Goal: Obtain resource: Obtain resource

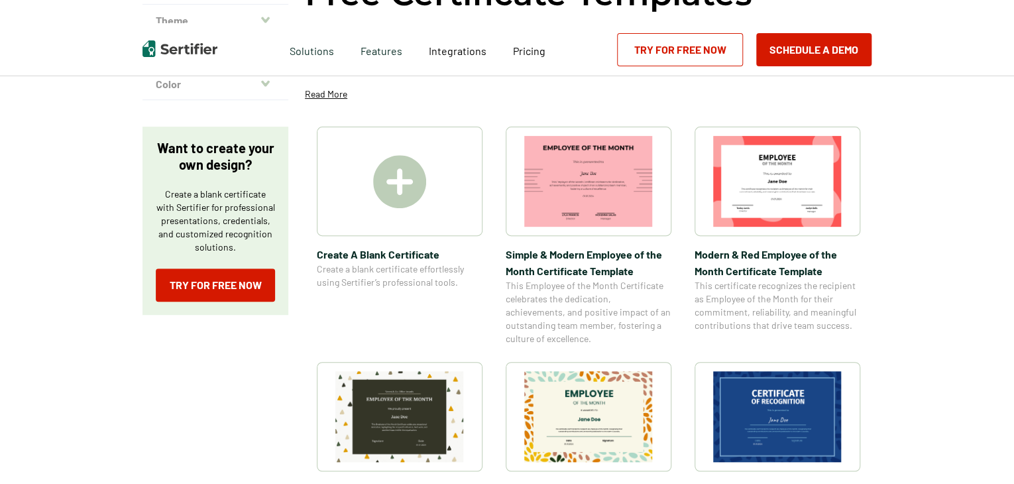
scroll to position [195, 0]
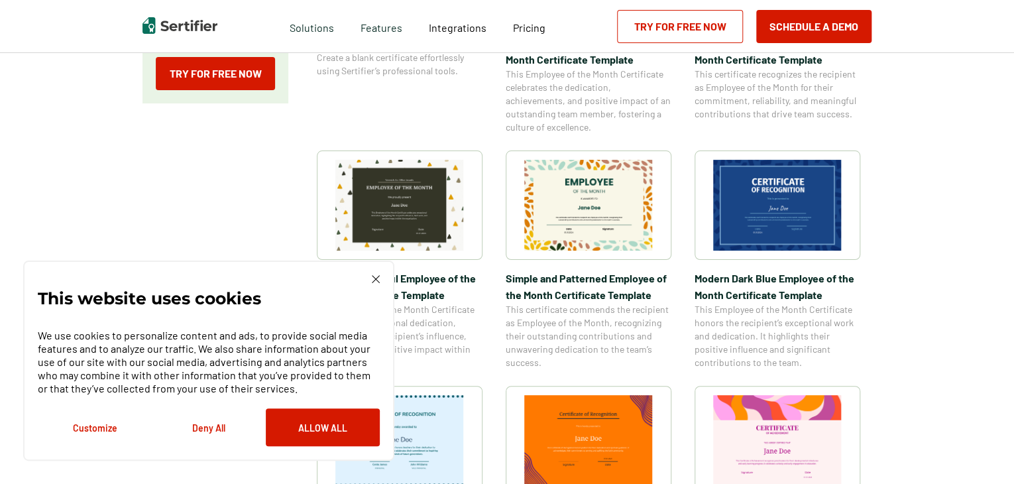
scroll to position [381, 0]
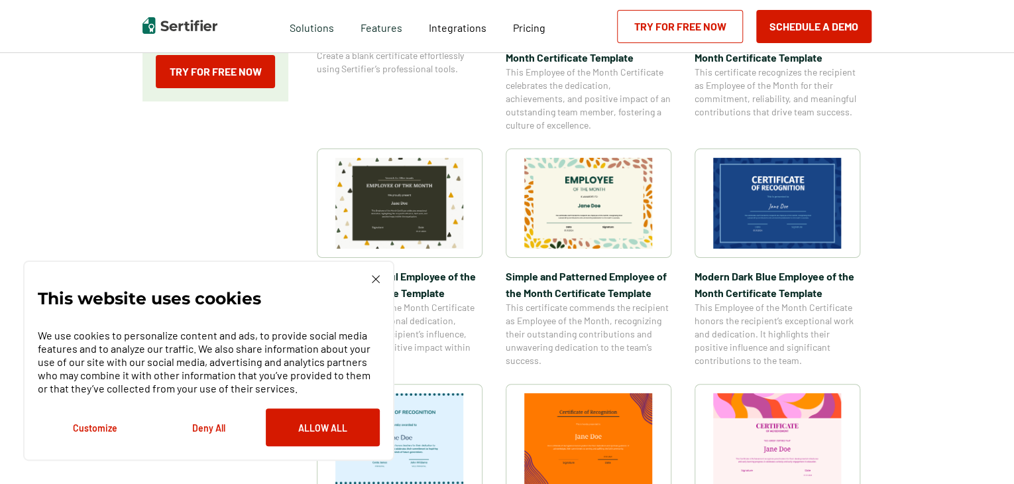
click at [790, 202] on img at bounding box center [777, 203] width 129 height 91
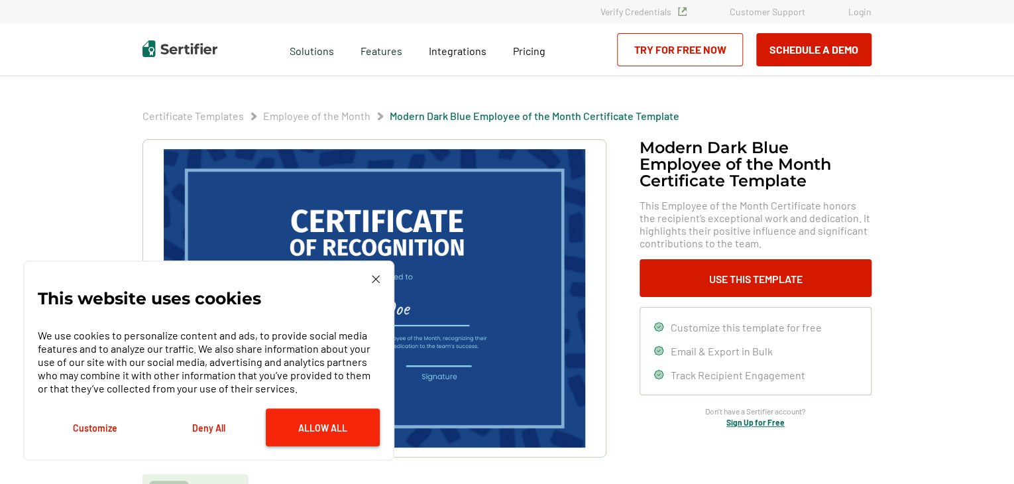
click at [313, 426] on button "Allow All" at bounding box center [323, 427] width 114 height 38
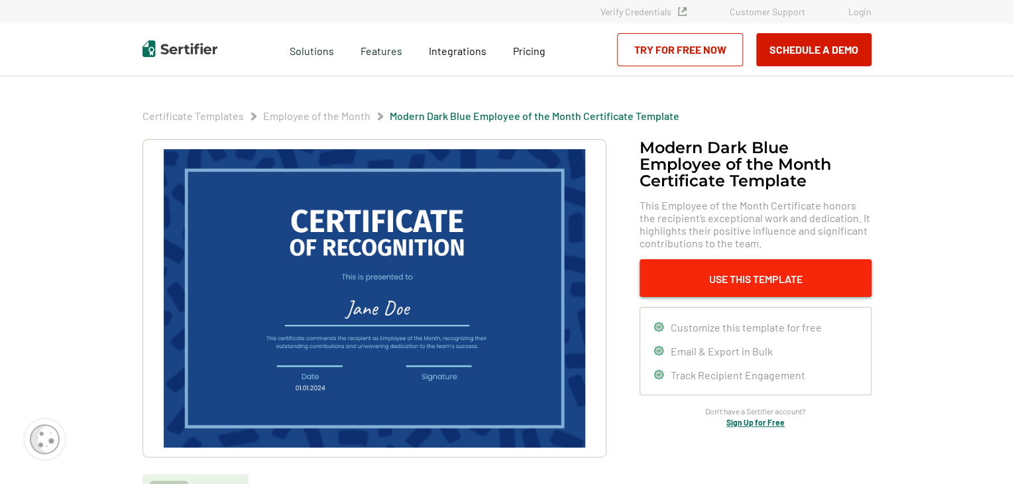
click at [743, 273] on button "Use This Template" at bounding box center [756, 278] width 232 height 38
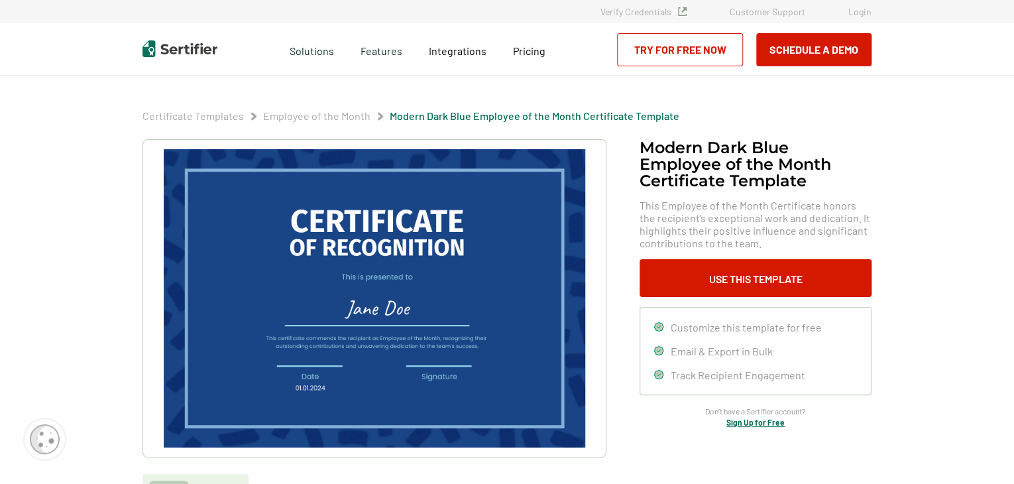
click at [432, 284] on img at bounding box center [375, 298] width 422 height 298
